Goal: Find specific page/section: Find specific page/section

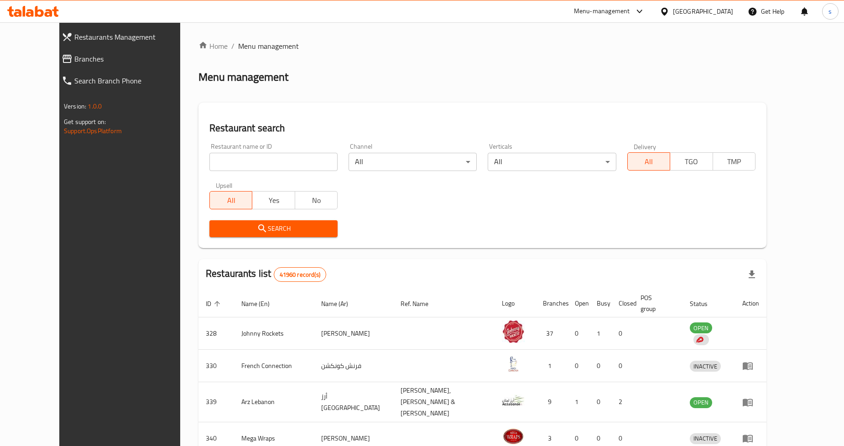
click at [644, 12] on icon at bounding box center [639, 11] width 11 height 11
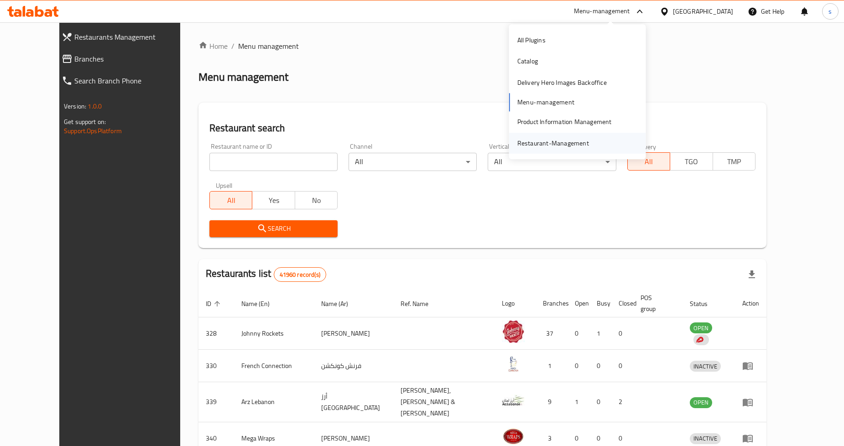
click at [559, 144] on div "Restaurant-Management" at bounding box center [553, 143] width 72 height 10
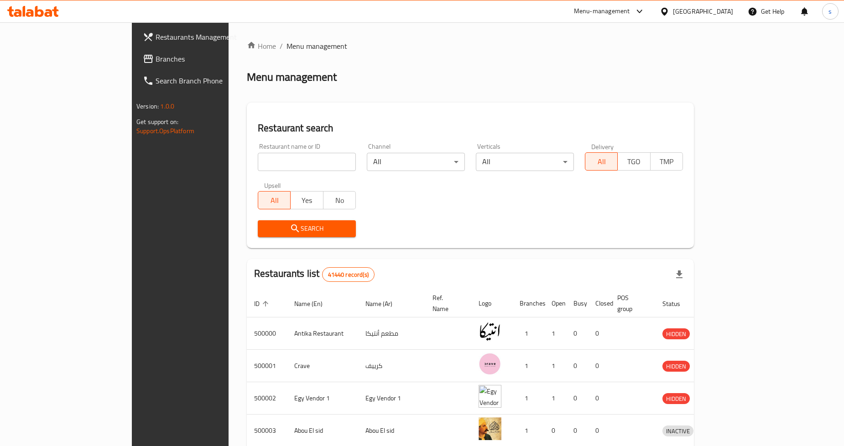
click at [645, 12] on icon at bounding box center [639, 11] width 11 height 11
click at [585, 64] on div "Catalog" at bounding box center [570, 61] width 35 height 21
